Goal: Task Accomplishment & Management: Use online tool/utility

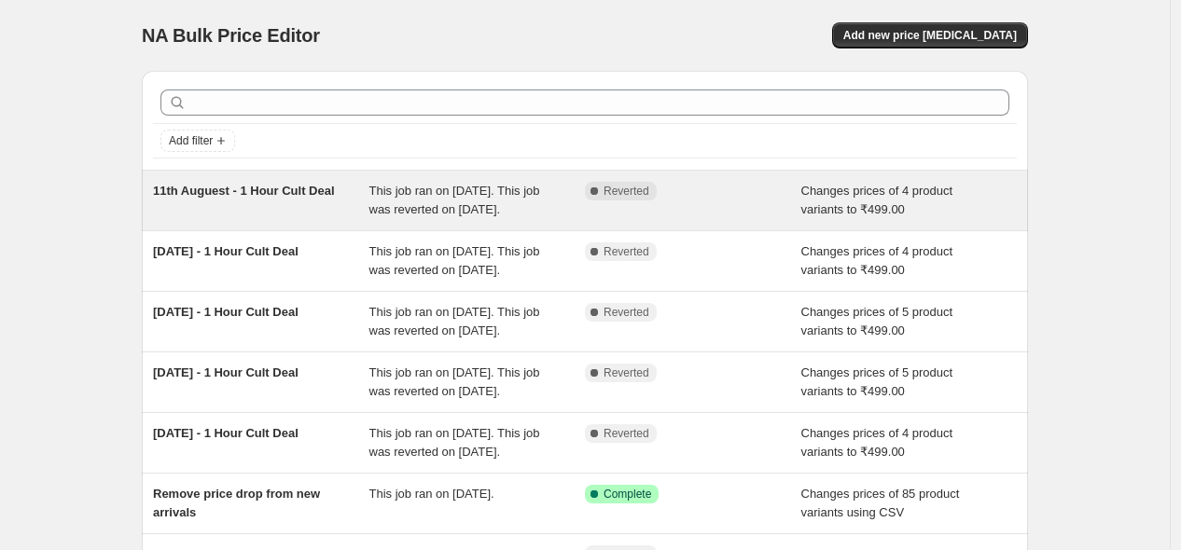
click at [392, 216] on span "This job ran on [DATE]. This job was reverted on [DATE]." at bounding box center [454, 200] width 171 height 33
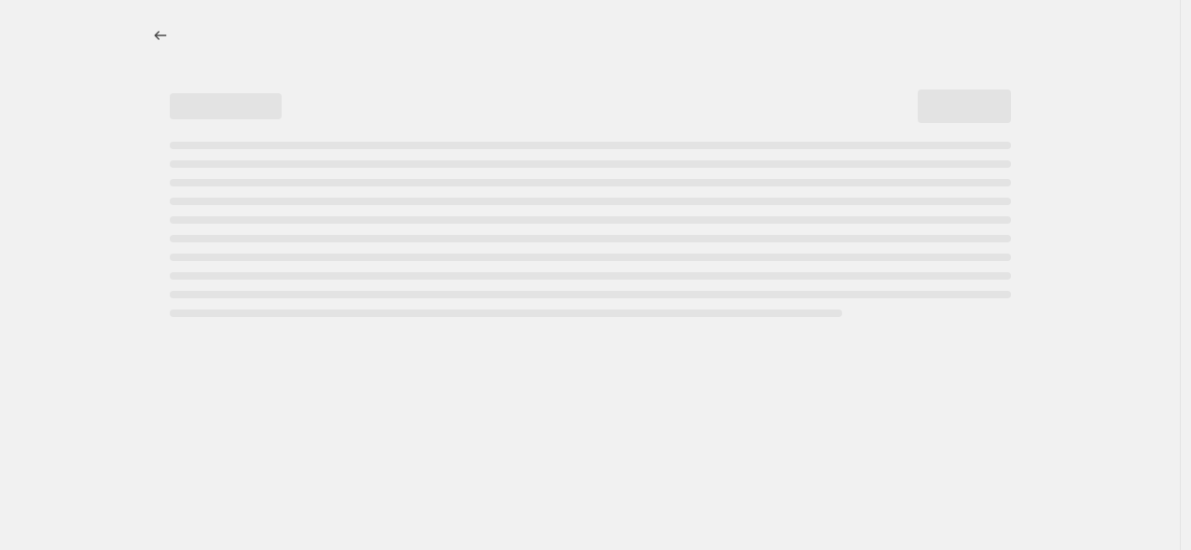
select select "no_change"
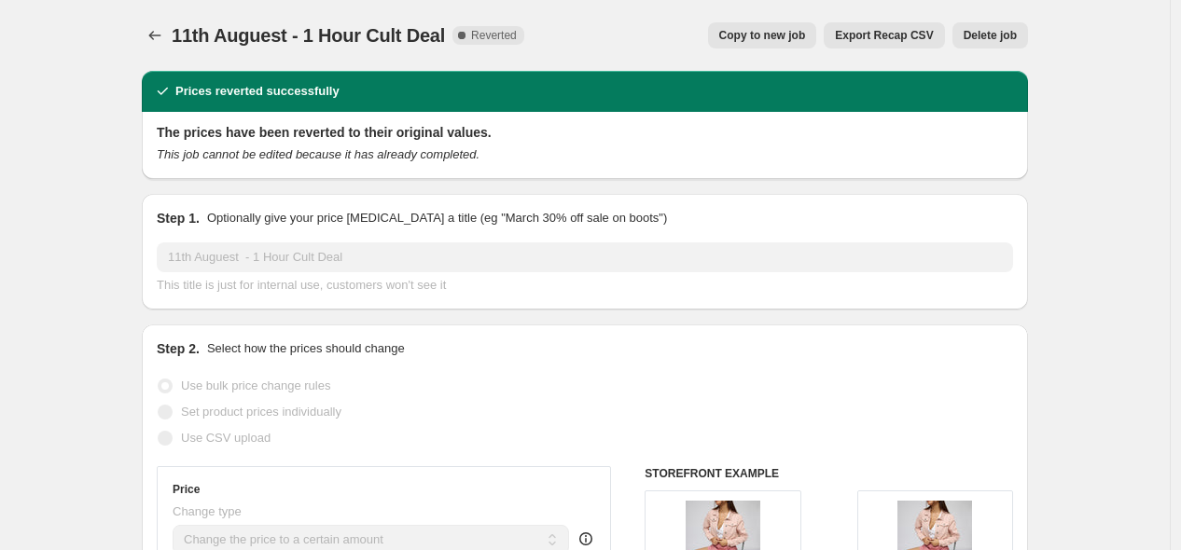
click at [753, 48] on button "Copy to new job" at bounding box center [762, 35] width 109 height 26
select select "no_change"
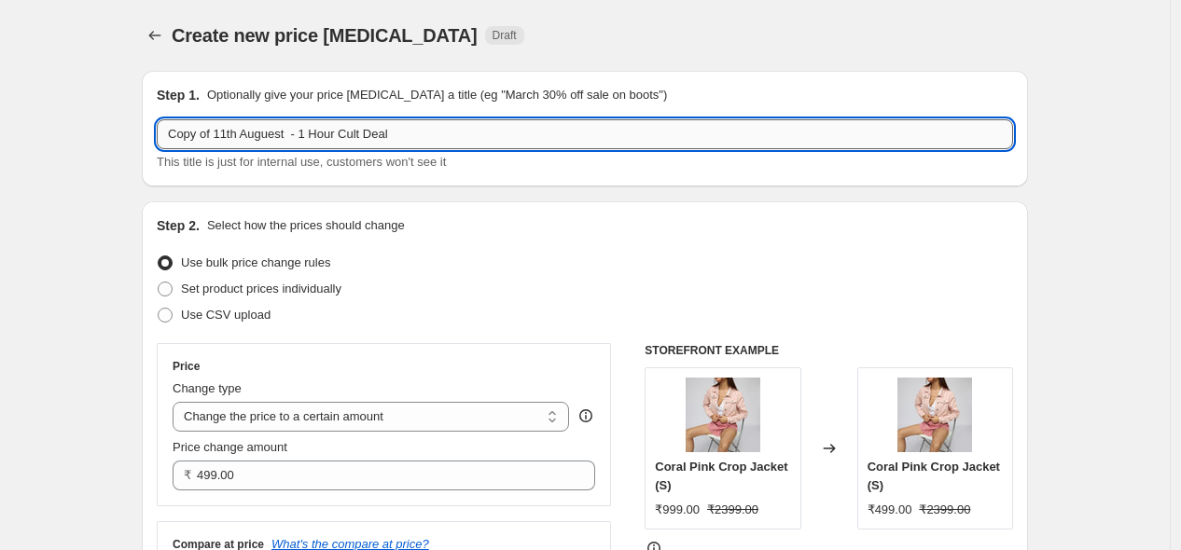
click at [219, 130] on input "Copy of 11th Auguest - 1 Hour Cult Deal" at bounding box center [585, 134] width 856 height 30
click at [233, 134] on input "12th Auguest - 1 Hour Cult Deal" at bounding box center [585, 134] width 856 height 30
type input "[DATE] - 1 Hour Cult Deal"
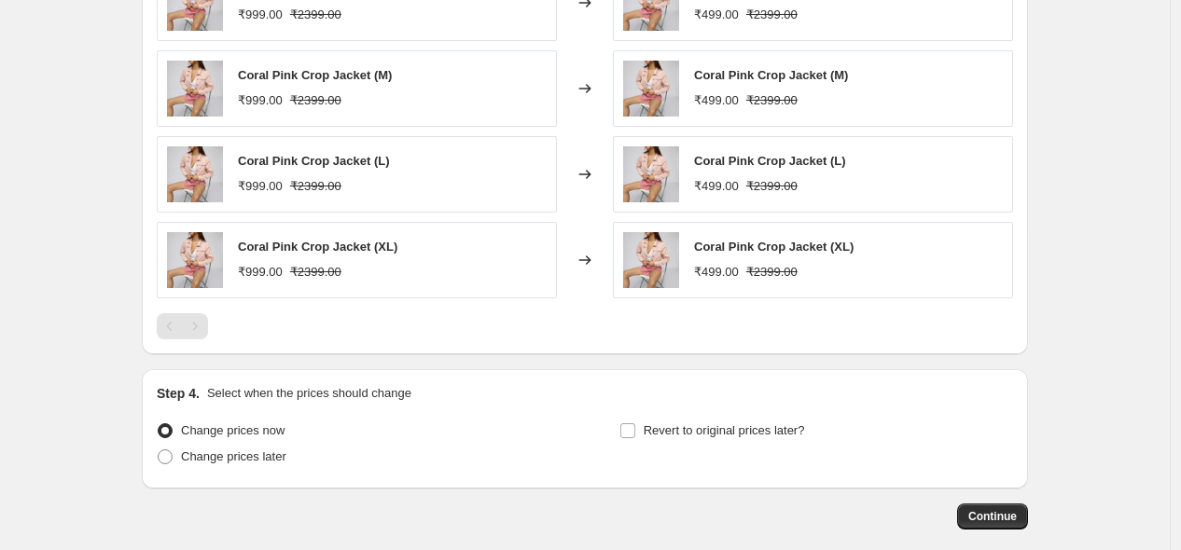
scroll to position [1267, 0]
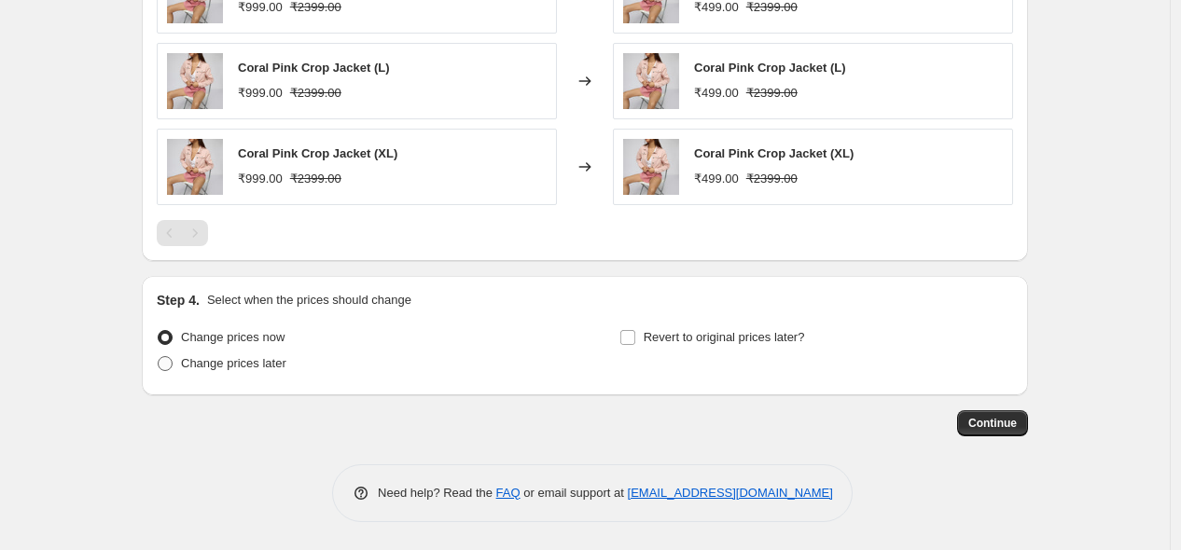
click at [226, 368] on span "Change prices later" at bounding box center [233, 363] width 105 height 14
click at [159, 357] on input "Change prices later" at bounding box center [158, 356] width 1 height 1
radio input "true"
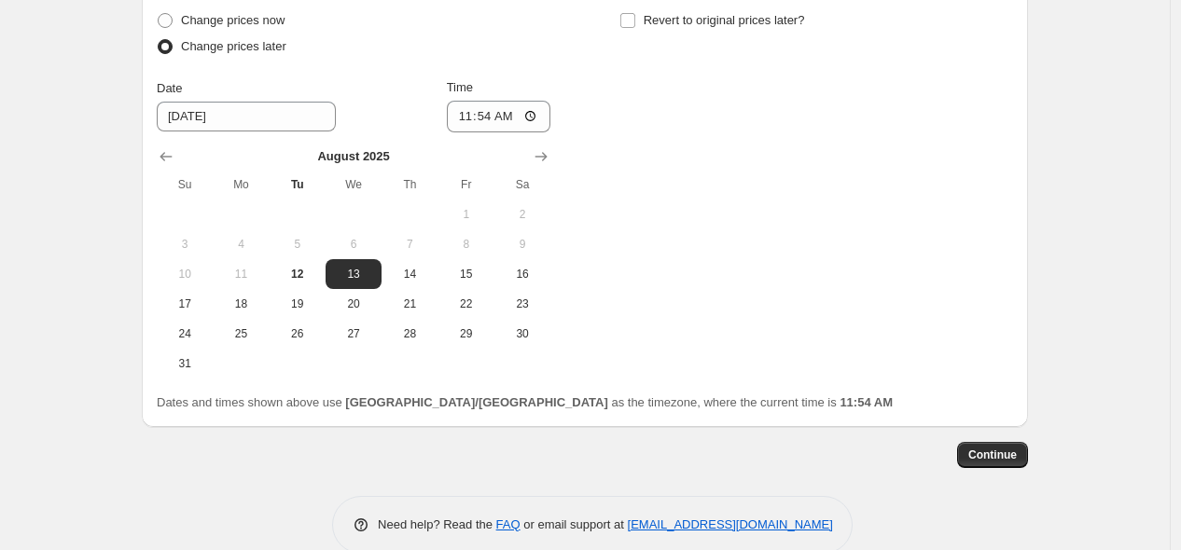
scroll to position [1591, 0]
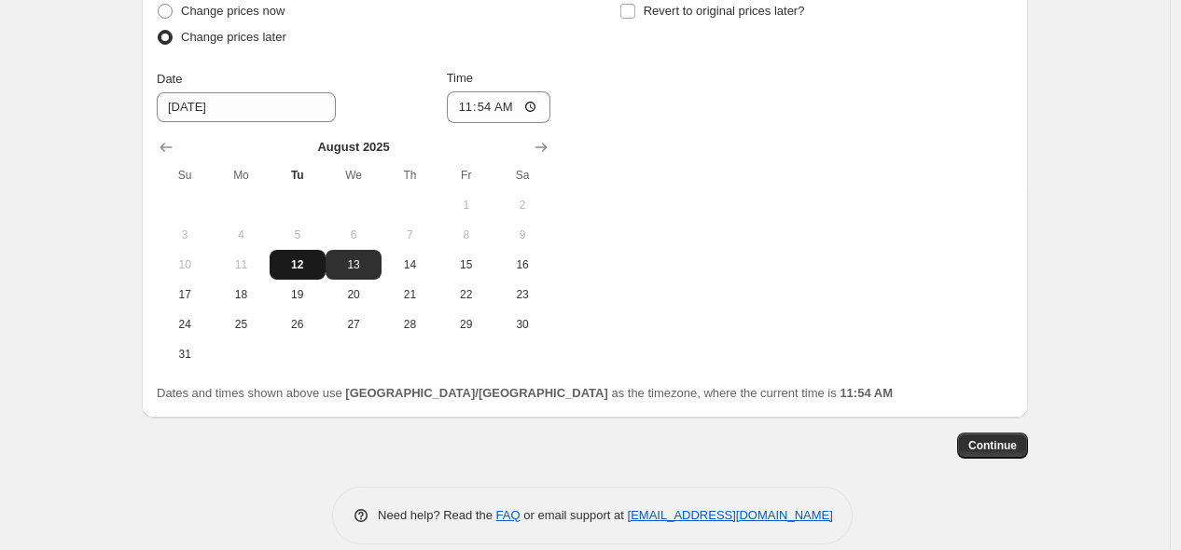
click at [318, 265] on span "12" at bounding box center [297, 264] width 41 height 15
type input "[DATE]"
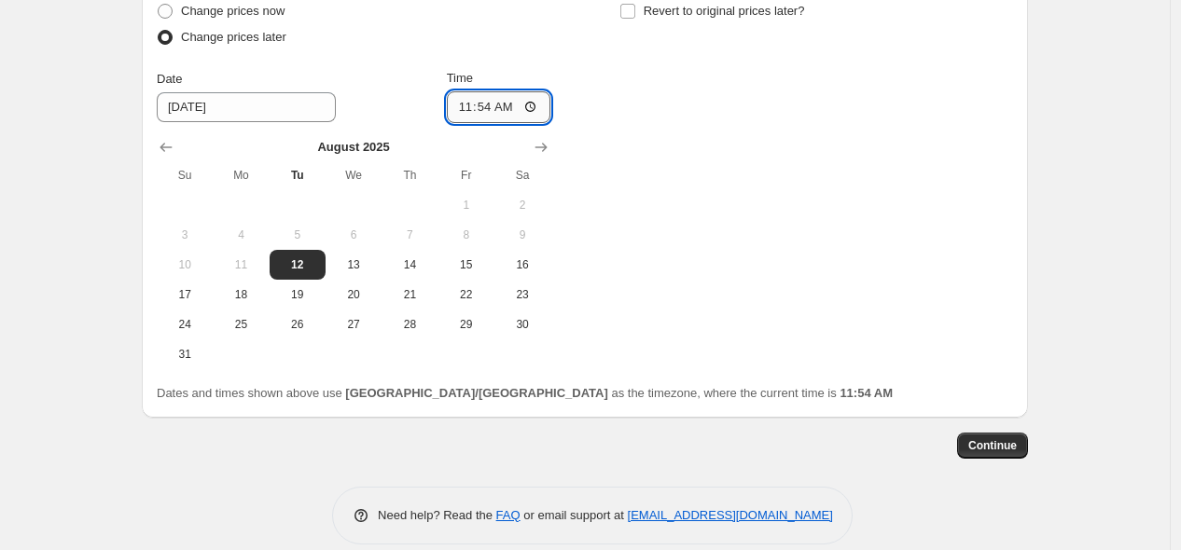
click at [467, 108] on input "11:54" at bounding box center [499, 107] width 104 height 32
type input "19:54"
type input "22:00"
click at [646, 171] on div "Change prices now Change prices later Date [DATE] Time 22:00 [DATE] Su Mo Tu We…" at bounding box center [585, 183] width 856 height 371
click at [628, 15] on input "Revert to original prices later?" at bounding box center [627, 11] width 15 height 15
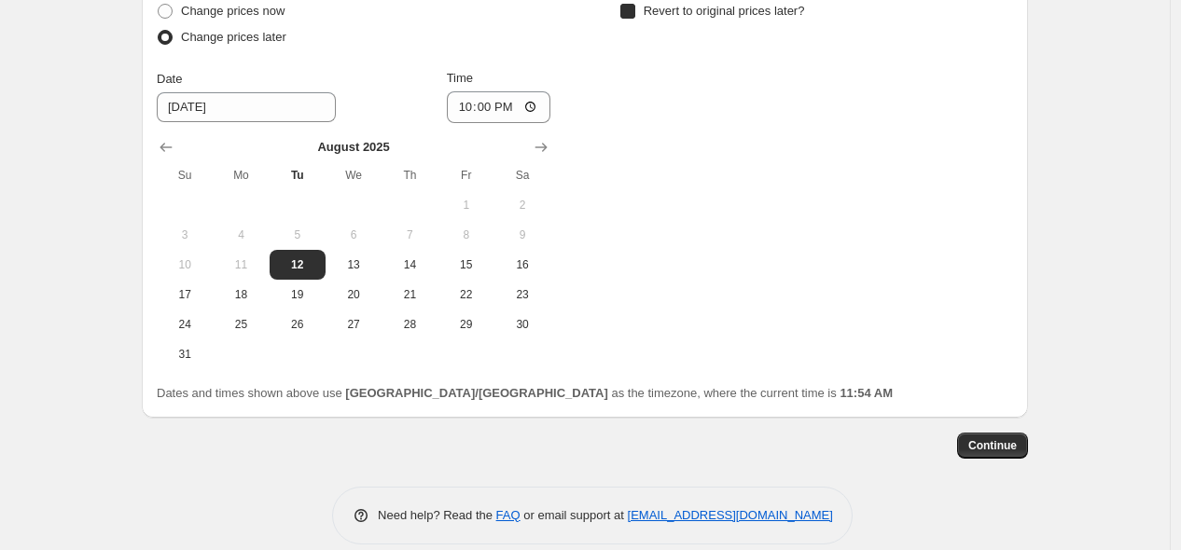
checkbox input "true"
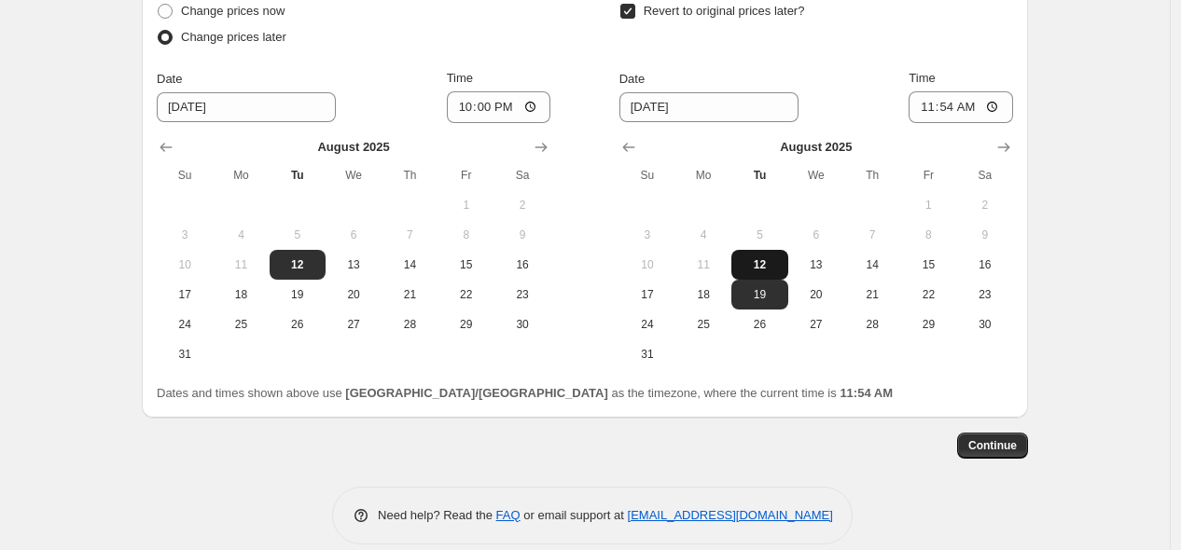
click at [776, 270] on span "12" at bounding box center [759, 264] width 41 height 15
type input "[DATE]"
click at [937, 110] on input "11:54" at bounding box center [960, 107] width 104 height 32
type input "23:00"
click at [912, 395] on div "Dates and times shown above use [GEOGRAPHIC_DATA]/[GEOGRAPHIC_DATA] as the time…" at bounding box center [585, 393] width 856 height 19
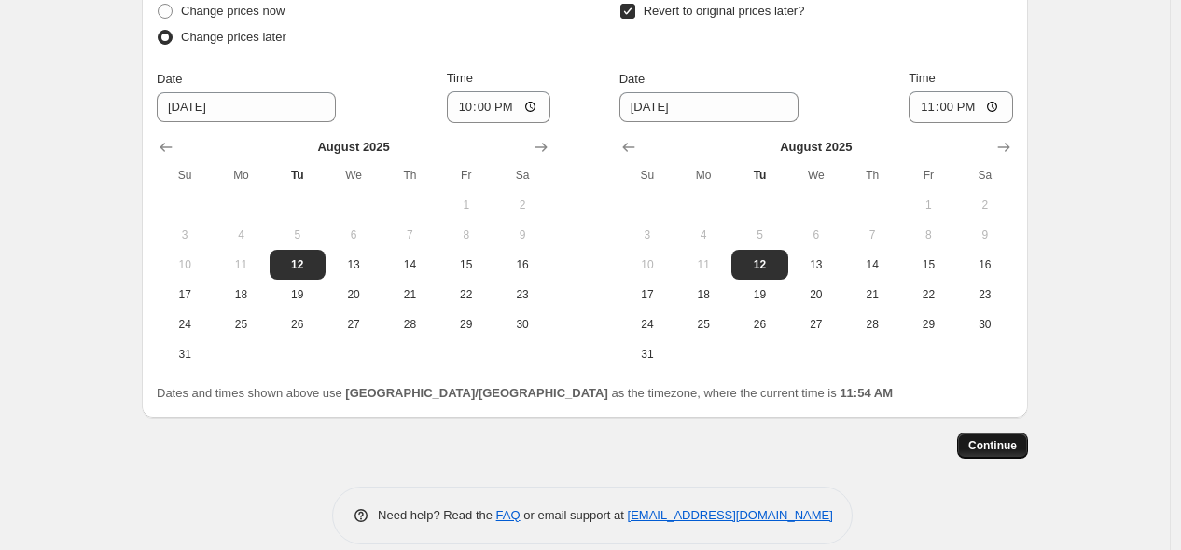
click at [986, 442] on span "Continue" at bounding box center [992, 445] width 49 height 15
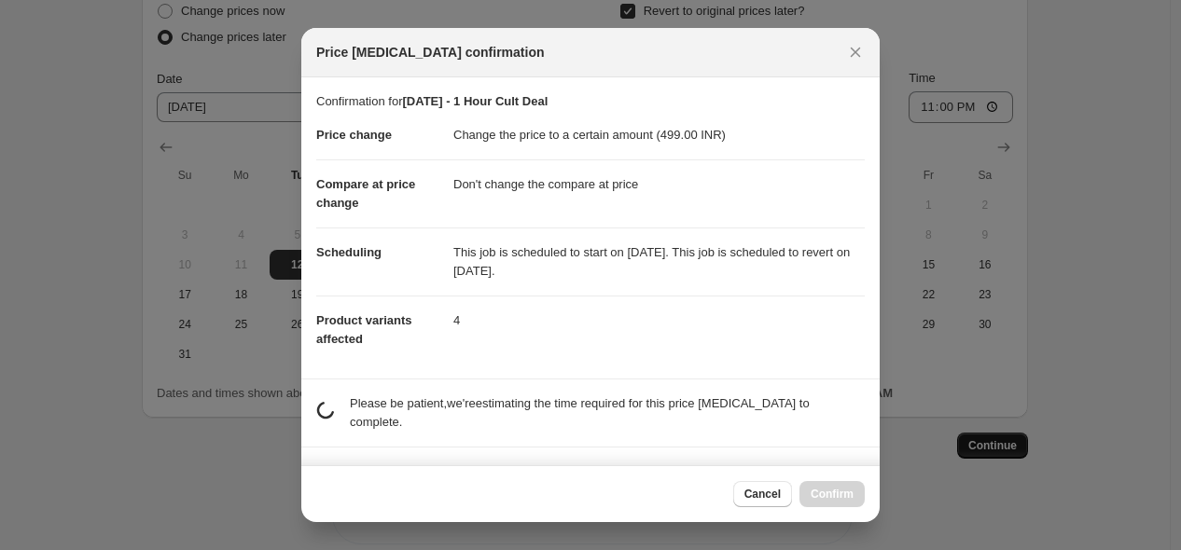
scroll to position [0, 0]
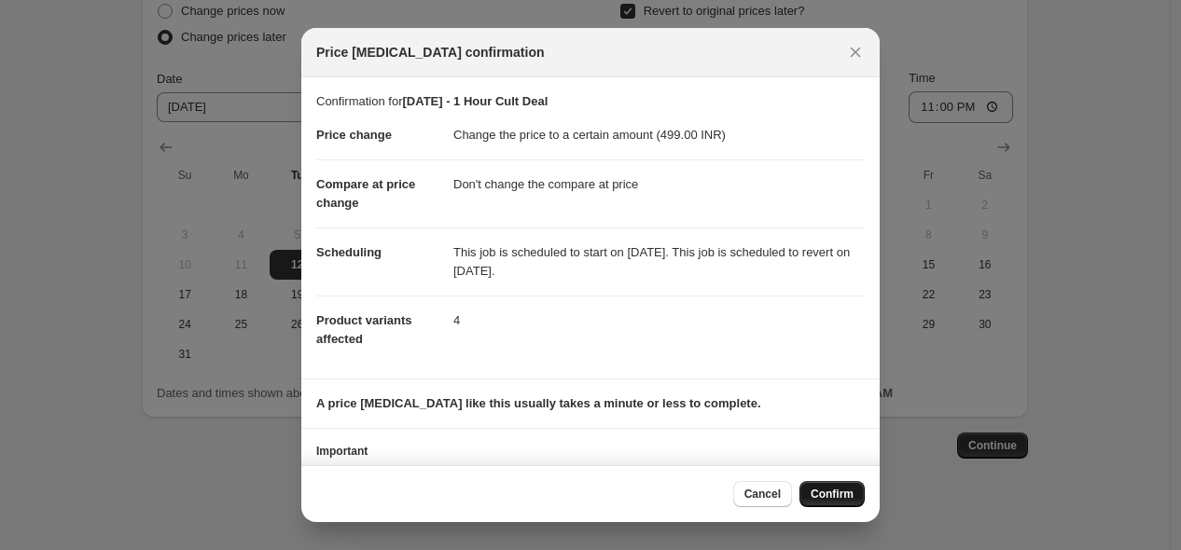
click at [840, 491] on span "Confirm" at bounding box center [832, 494] width 43 height 15
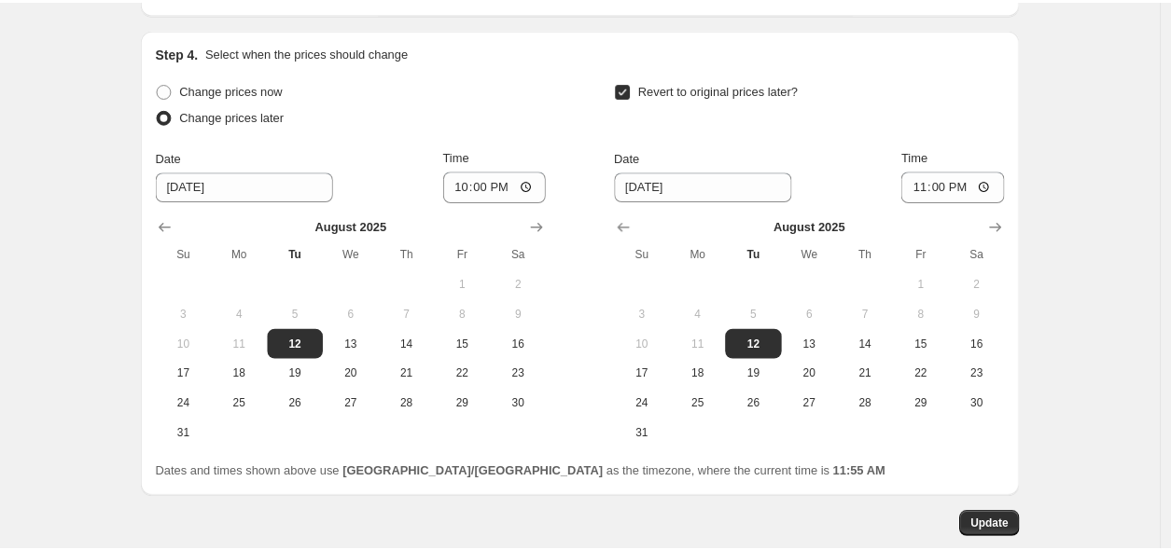
scroll to position [1729, 0]
